Goal: Transaction & Acquisition: Download file/media

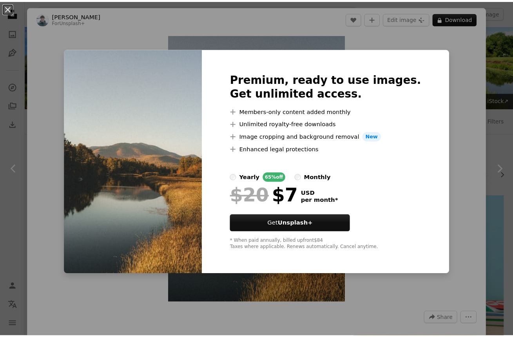
scroll to position [3031, 0]
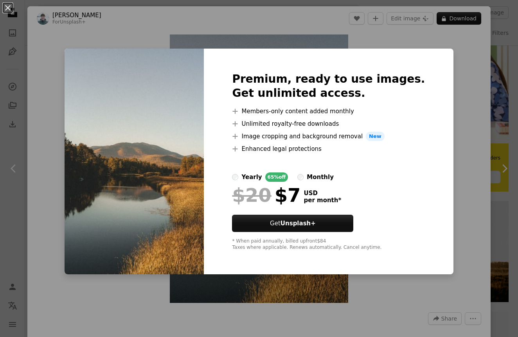
click at [462, 169] on div "An X shape Premium, ready to use images. Get unlimited access. A plus sign Memb…" at bounding box center [259, 168] width 518 height 337
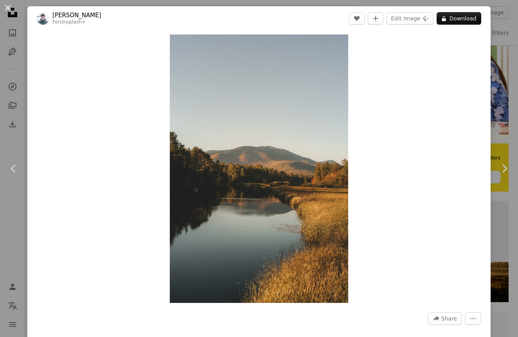
click at [5, 8] on button "An X shape" at bounding box center [7, 7] width 9 height 9
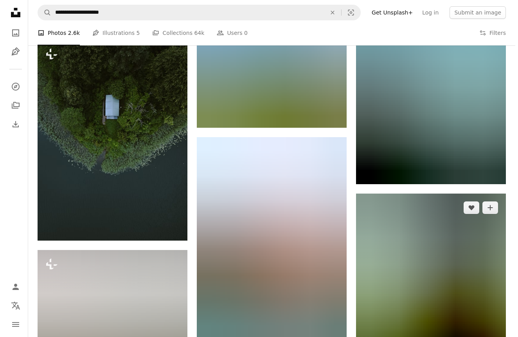
scroll to position [14769, 0]
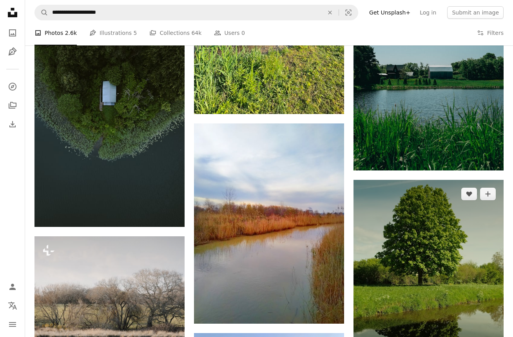
click at [392, 243] on img at bounding box center [428, 292] width 150 height 225
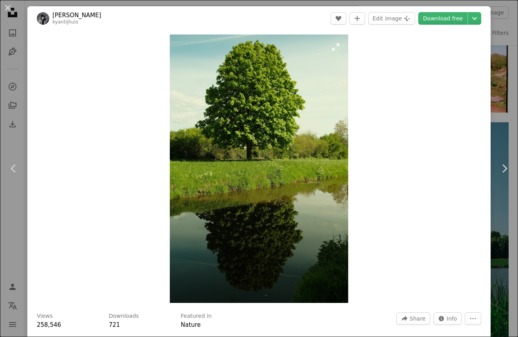
click at [304, 190] on img "Zoom in on this image" at bounding box center [259, 168] width 179 height 268
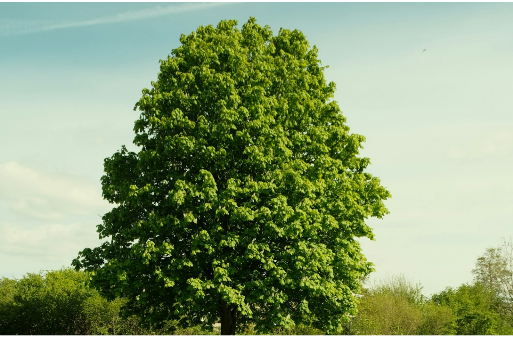
scroll to position [217, 0]
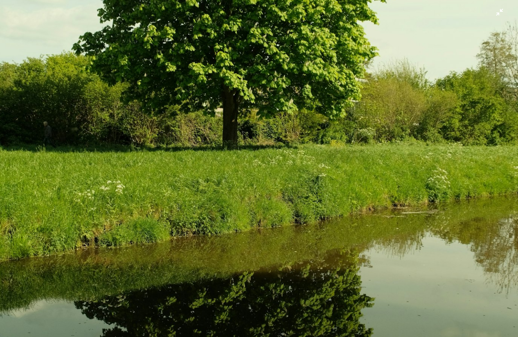
click at [304, 190] on img "Zoom out on this image" at bounding box center [259, 172] width 519 height 779
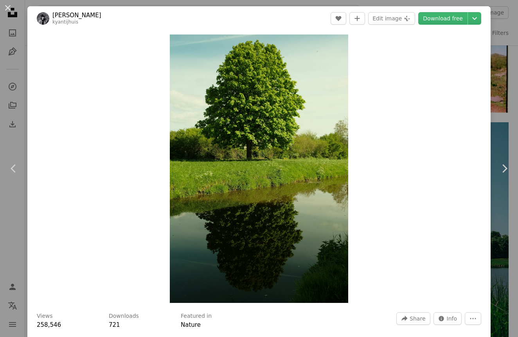
drag, startPoint x: 403, startPoint y: 76, endPoint x: 427, endPoint y: 45, distance: 39.6
click at [403, 76] on div "Zoom in" at bounding box center [259, 169] width 464 height 276
click at [434, 22] on link "Download free" at bounding box center [443, 18] width 49 height 13
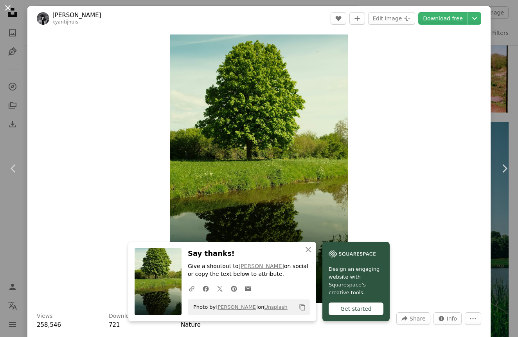
click at [8, 11] on button "An X shape" at bounding box center [7, 7] width 9 height 9
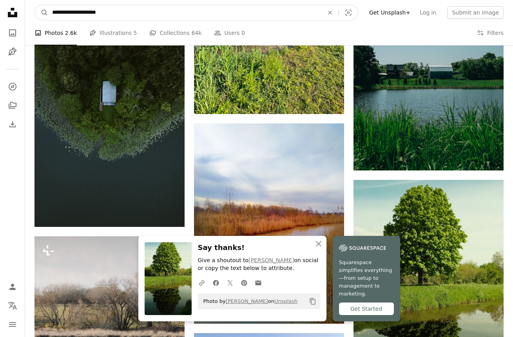
click at [186, 13] on input "**********" at bounding box center [184, 12] width 273 height 15
type input "*"
type input "**********"
click at [42, 13] on button "A magnifying glass" at bounding box center [41, 12] width 13 height 15
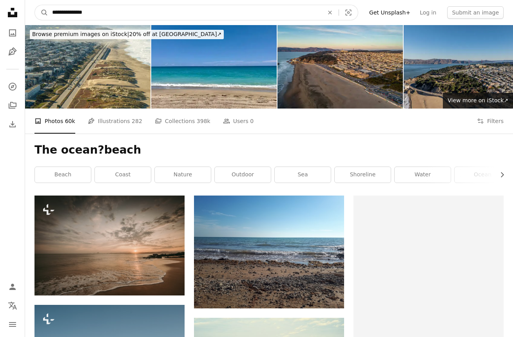
click at [81, 12] on input "**********" at bounding box center [184, 12] width 273 height 15
type input "**********"
click at [42, 13] on button "A magnifying glass" at bounding box center [41, 12] width 13 height 15
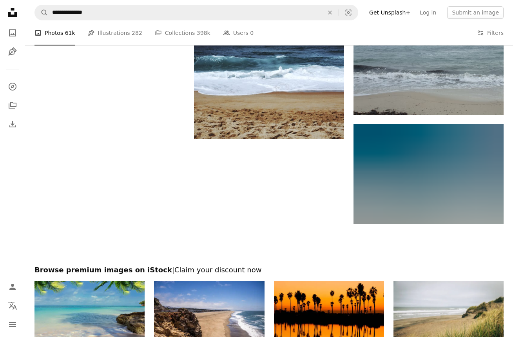
scroll to position [1238, 0]
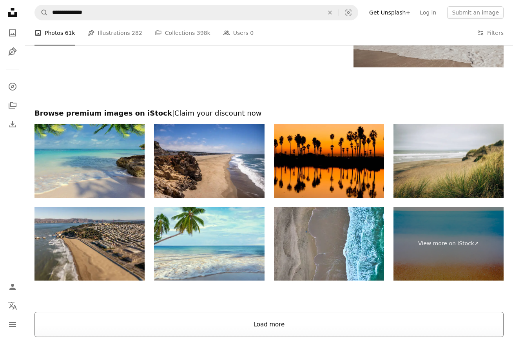
click at [279, 320] on button "Load more" at bounding box center [268, 324] width 469 height 25
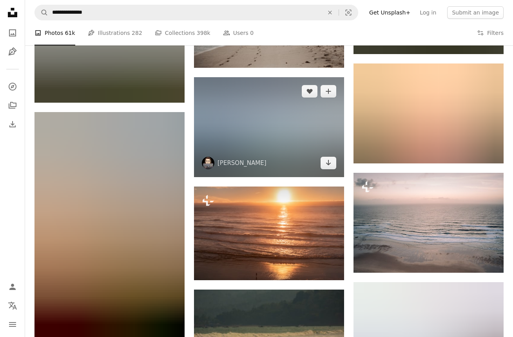
scroll to position [5665, 0]
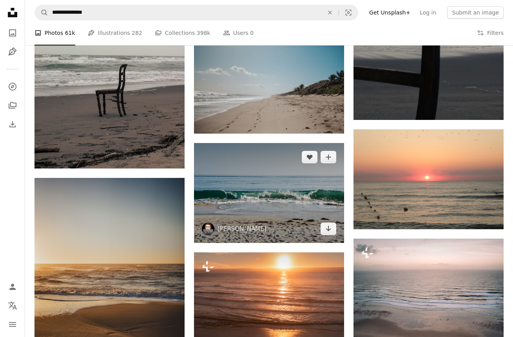
click at [268, 213] on img at bounding box center [269, 193] width 150 height 100
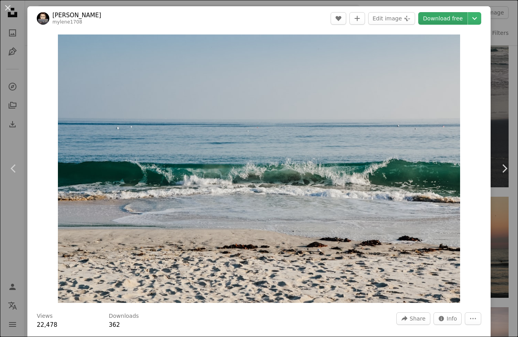
click at [437, 22] on link "Download free" at bounding box center [443, 18] width 49 height 13
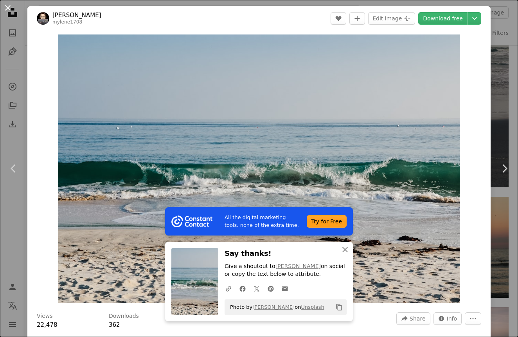
click at [6, 12] on button "An X shape" at bounding box center [7, 7] width 9 height 9
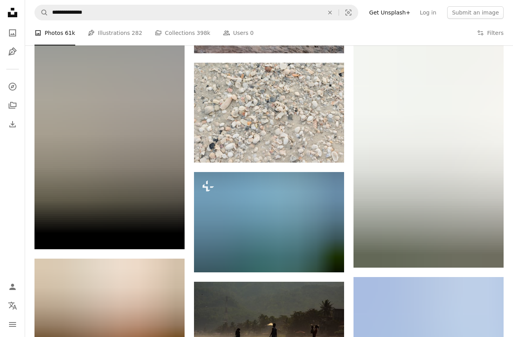
scroll to position [6572, 0]
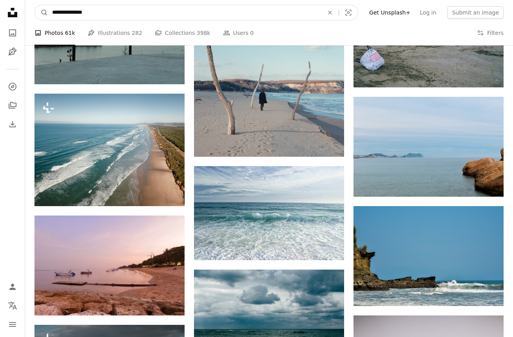
drag, startPoint x: 46, startPoint y: 11, endPoint x: 26, endPoint y: 15, distance: 20.4
click at [26, 15] on nav "**********" at bounding box center [269, 12] width 488 height 25
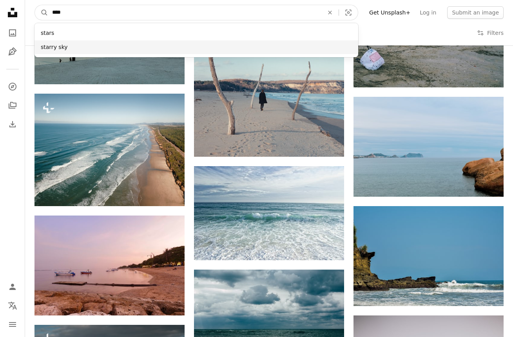
type input "****"
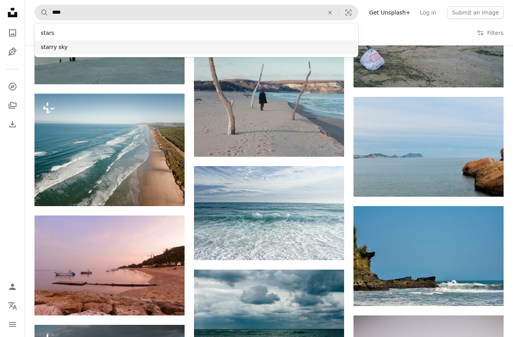
click at [50, 47] on div "starry sky" at bounding box center [195, 47] width 323 height 14
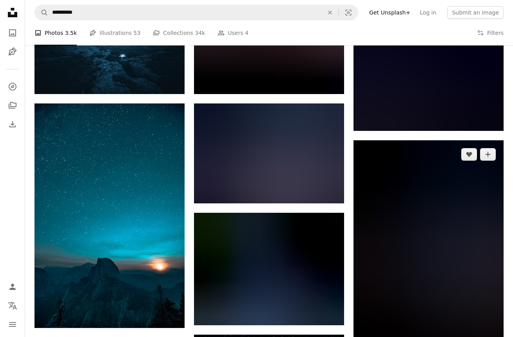
scroll to position [8286, 0]
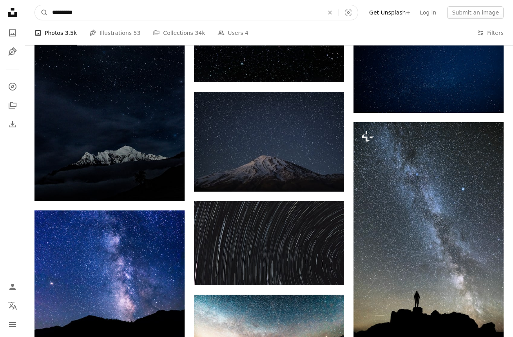
drag, startPoint x: 88, startPoint y: 13, endPoint x: 38, endPoint y: 21, distance: 50.3
click at [38, 21] on nav "**********" at bounding box center [269, 12] width 488 height 25
type input "*"
type input "**********"
click at [42, 13] on button "A magnifying glass" at bounding box center [41, 12] width 13 height 15
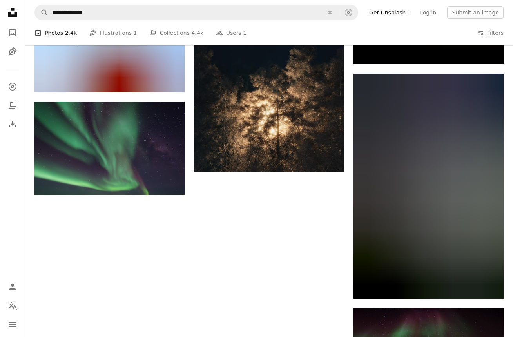
scroll to position [1385, 0]
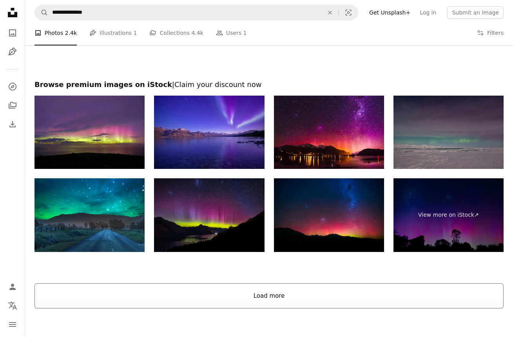
click at [316, 291] on button "Load more" at bounding box center [268, 295] width 469 height 25
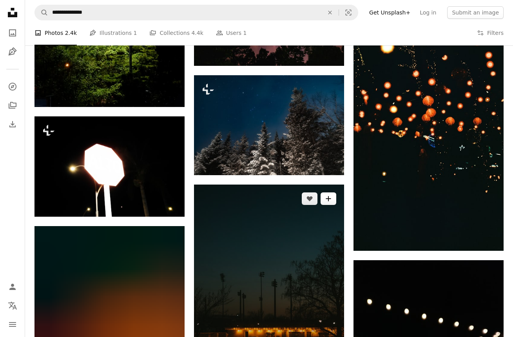
scroll to position [3616, 0]
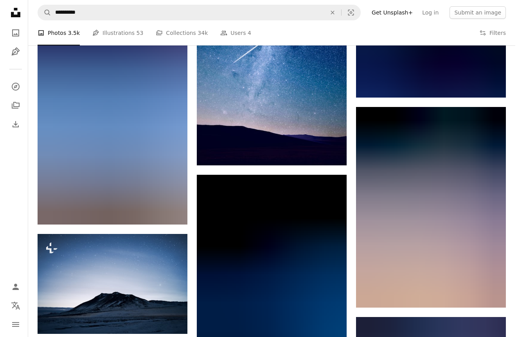
scroll to position [6466, 0]
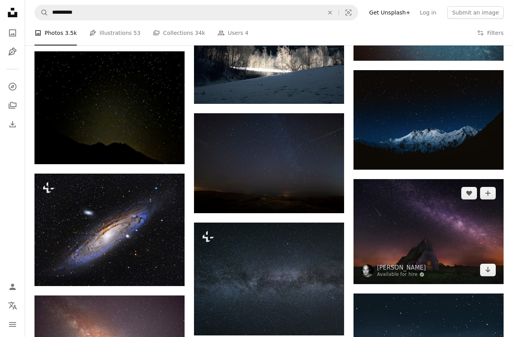
click at [419, 243] on img at bounding box center [428, 231] width 150 height 105
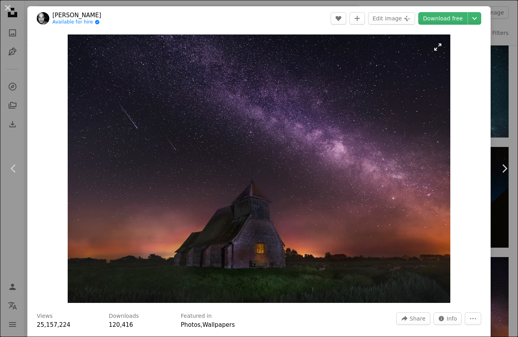
click at [257, 247] on img "Zoom in on this image" at bounding box center [259, 168] width 383 height 268
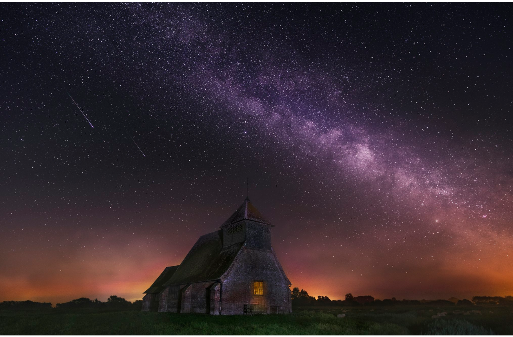
scroll to position [11, 0]
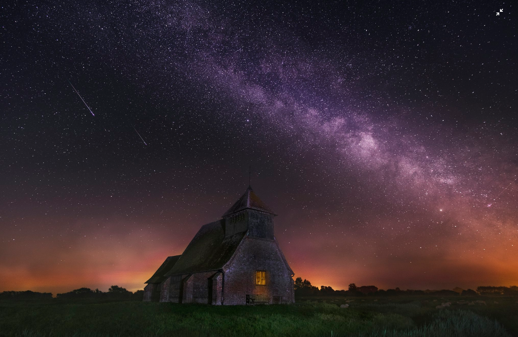
click at [215, 286] on img "Zoom out on this image" at bounding box center [259, 169] width 519 height 363
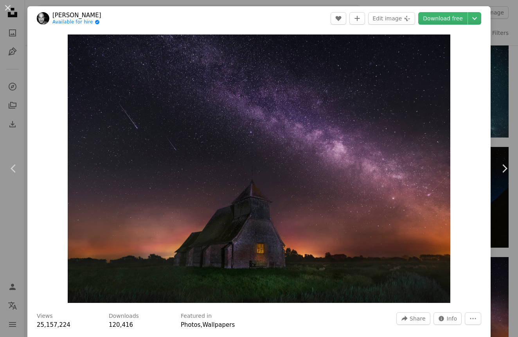
drag, startPoint x: 267, startPoint y: 324, endPoint x: 294, endPoint y: 310, distance: 31.0
click at [267, 324] on div "Featured in Photos , Wallpapers" at bounding box center [284, 320] width 206 height 17
click at [491, 103] on div "An X shape Chevron left Chevron right [PERSON_NAME] Available for hire A checkm…" at bounding box center [259, 168] width 518 height 337
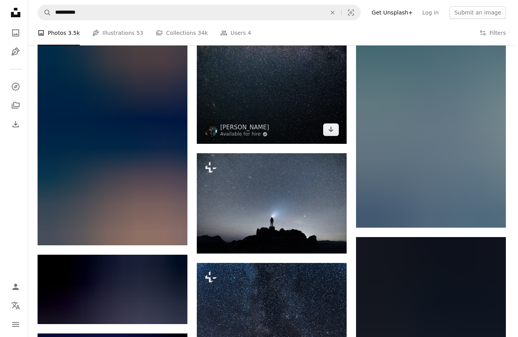
scroll to position [15500, 0]
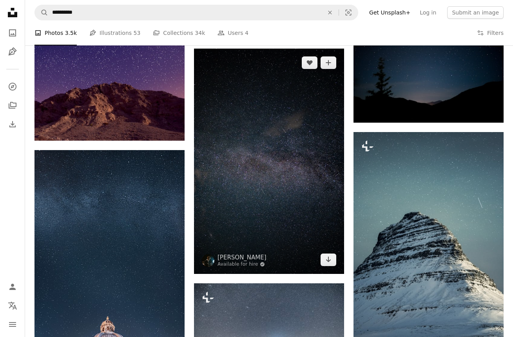
click at [274, 185] on img at bounding box center [269, 161] width 150 height 225
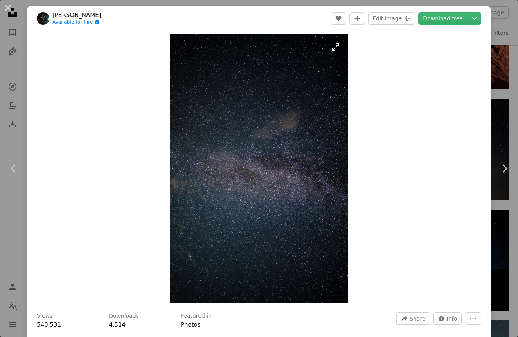
click at [269, 161] on img "Zoom in on this image" at bounding box center [259, 168] width 179 height 268
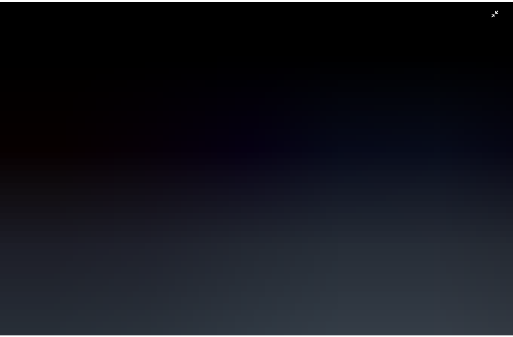
scroll to position [217, 0]
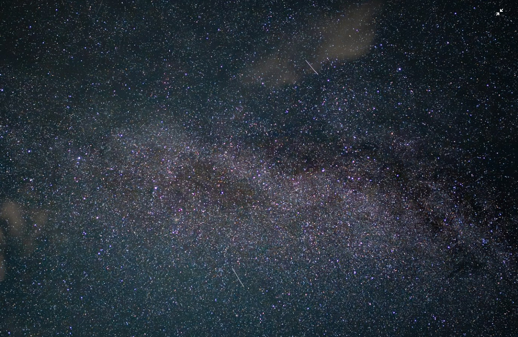
click at [497, 14] on img "Zoom out on this image" at bounding box center [259, 172] width 519 height 780
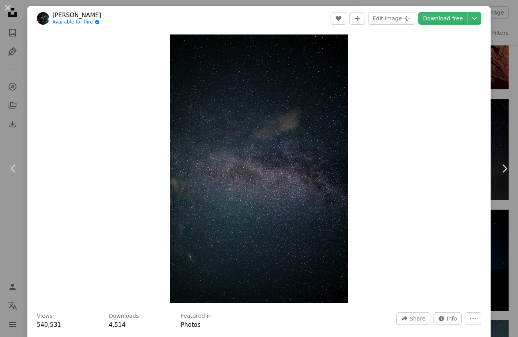
click at [497, 97] on div "An X shape Chevron left Chevron right [PERSON_NAME] Available for hire A checkm…" at bounding box center [259, 168] width 518 height 337
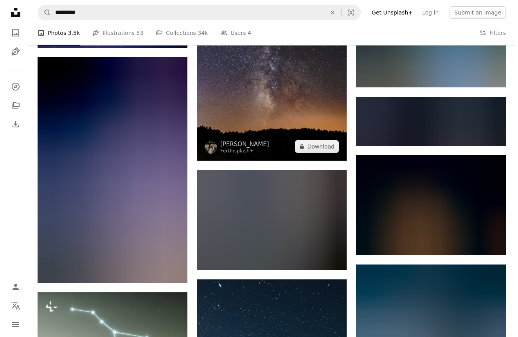
scroll to position [15896, 0]
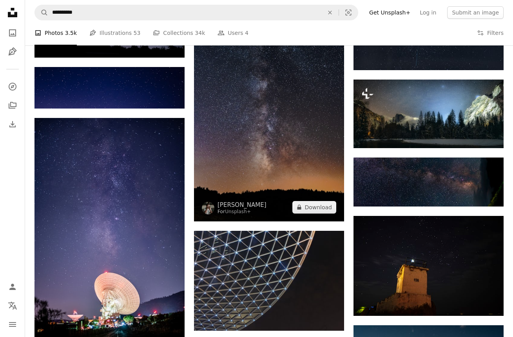
click at [310, 135] on img at bounding box center [269, 108] width 150 height 225
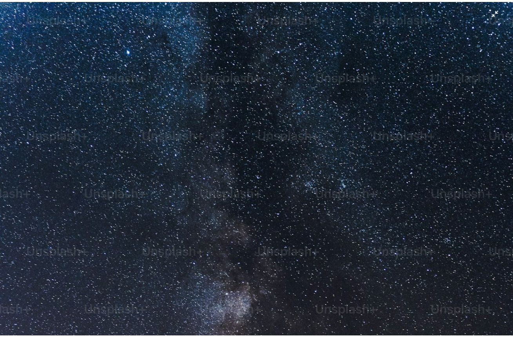
scroll to position [217, 0]
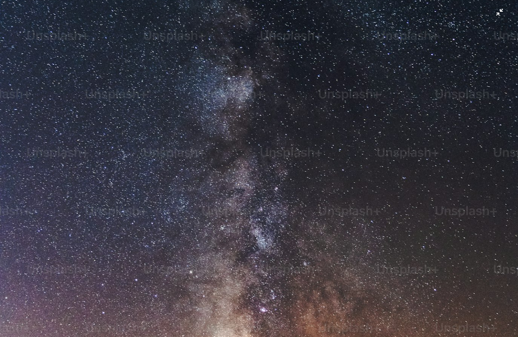
click at [444, 19] on img "Zoom out on this image" at bounding box center [259, 172] width 519 height 779
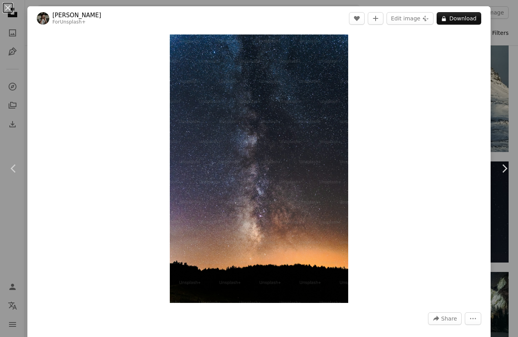
click at [491, 8] on div "An X shape Chevron left Chevron right Orhan Pergel For Unsplash+ A heart A plus…" at bounding box center [259, 168] width 518 height 337
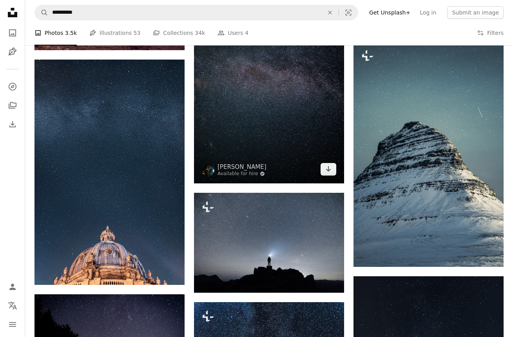
scroll to position [15566, 0]
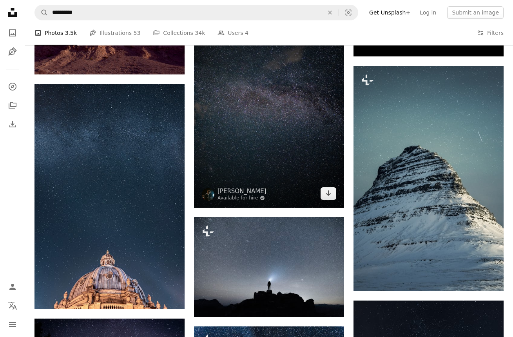
click at [260, 128] on img at bounding box center [269, 94] width 150 height 225
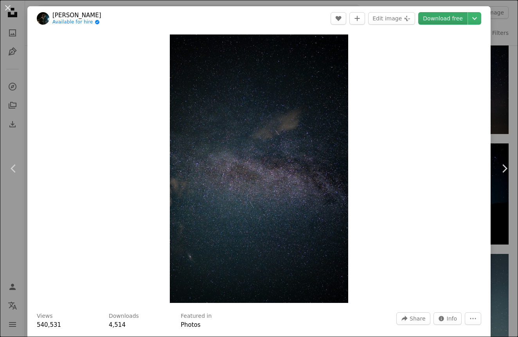
click at [432, 20] on link "Download free" at bounding box center [443, 18] width 49 height 13
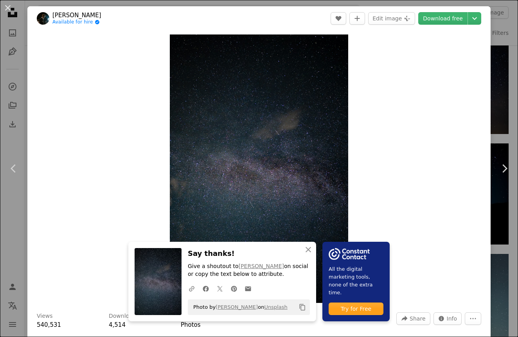
click at [491, 45] on div "An X shape Chevron left Chevron right An X shape Close Say thanks! Give a shout…" at bounding box center [259, 168] width 518 height 337
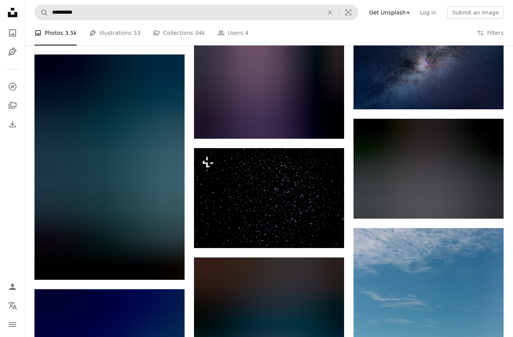
scroll to position [13671, 0]
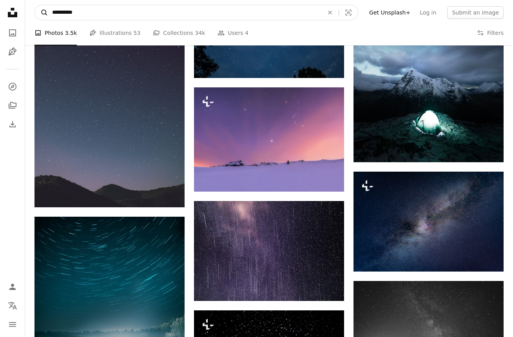
drag, startPoint x: 145, startPoint y: 7, endPoint x: 46, endPoint y: 13, distance: 99.2
click at [46, 13] on form "**********" at bounding box center [195, 13] width 323 height 16
type input "**********"
click at [42, 13] on button "A magnifying glass" at bounding box center [41, 12] width 13 height 15
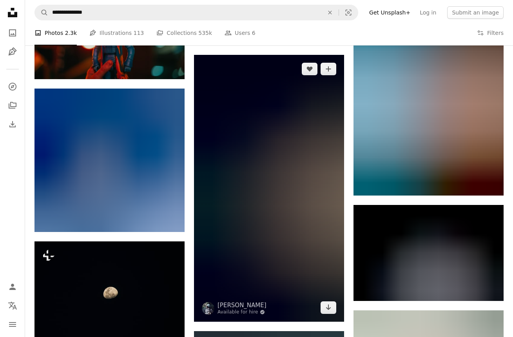
scroll to position [4321, 0]
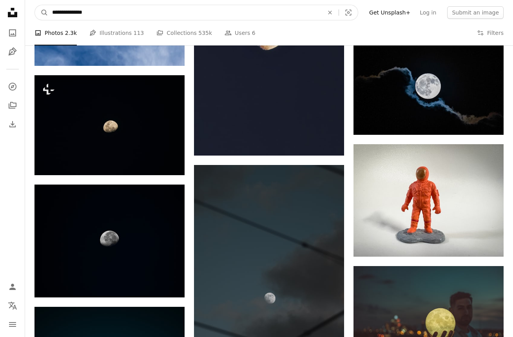
click at [52, 12] on input "**********" at bounding box center [184, 12] width 273 height 15
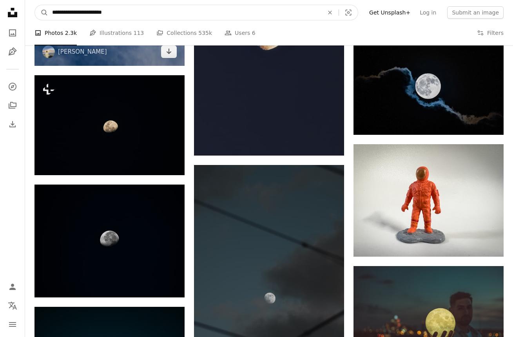
type input "**********"
click at [42, 13] on button "A magnifying glass" at bounding box center [41, 12] width 13 height 15
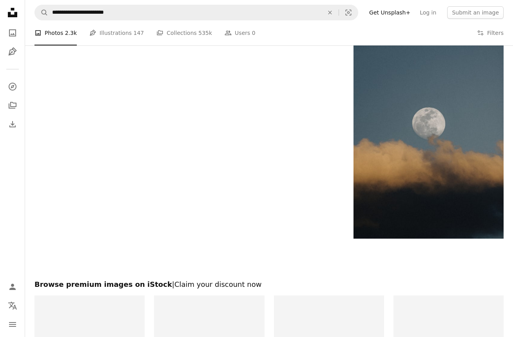
scroll to position [1154, 0]
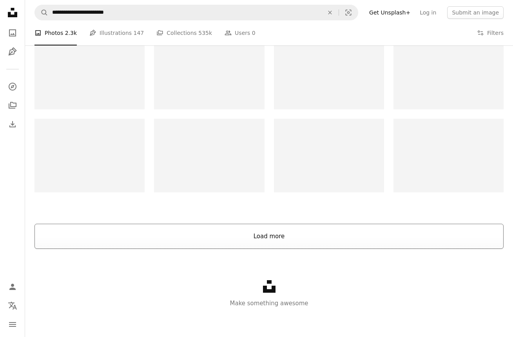
click at [267, 232] on button "Load more" at bounding box center [268, 236] width 469 height 25
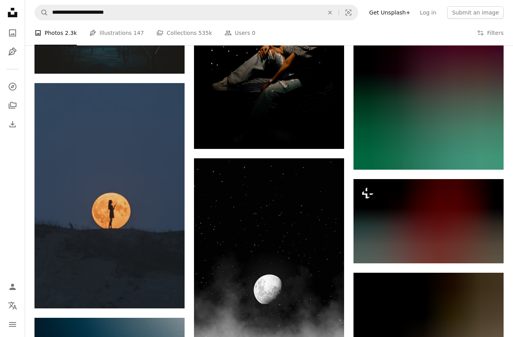
scroll to position [0, 0]
